Goal: Find specific page/section: Find specific page/section

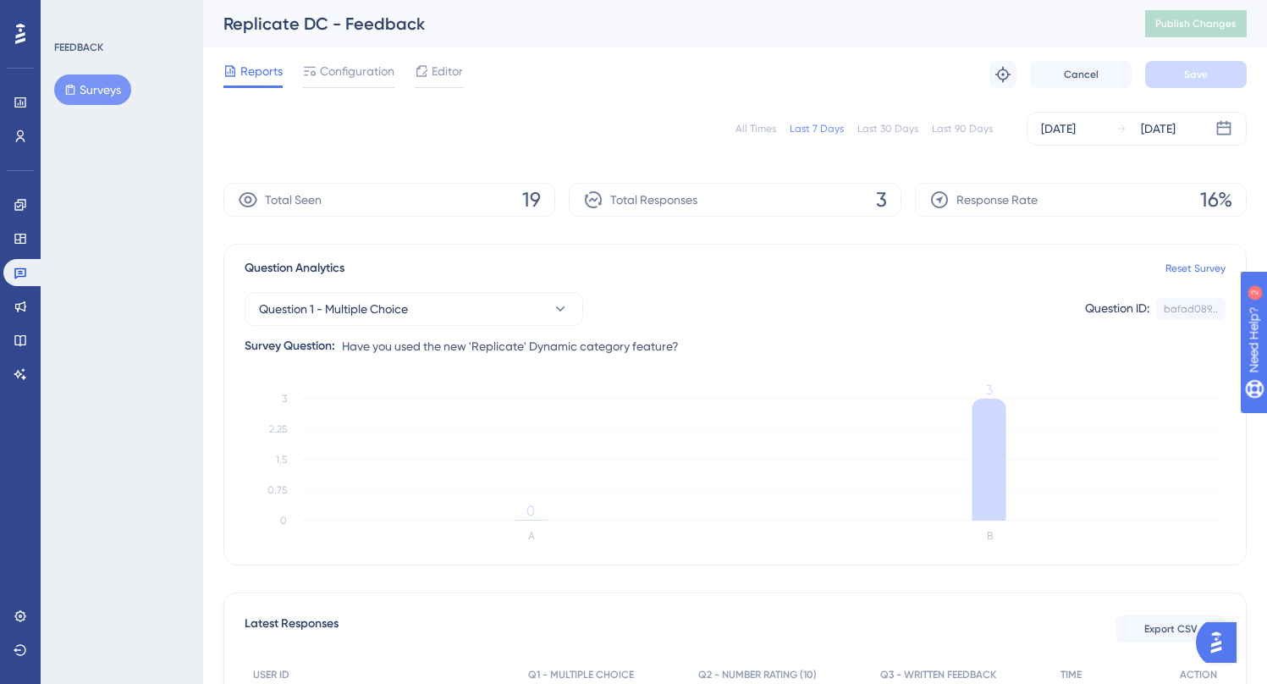
click at [98, 69] on div "FEEDBACK Surveys" at bounding box center [122, 73] width 137 height 64
click at [95, 80] on button "Surveys" at bounding box center [92, 89] width 77 height 30
